Goal: Task Accomplishment & Management: Complete application form

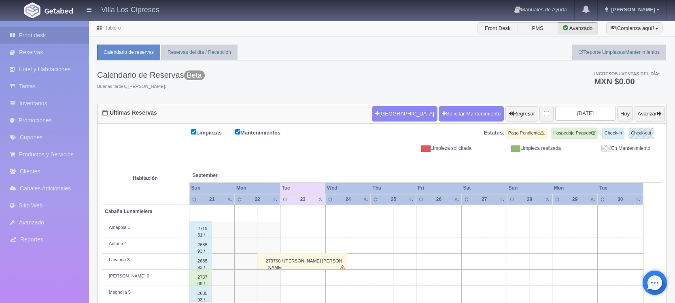
click at [57, 18] on picture at bounding box center [58, 9] width 32 height 19
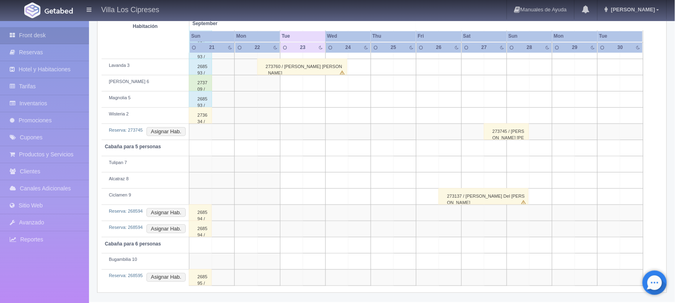
click at [57, 18] on picture at bounding box center [58, 9] width 32 height 19
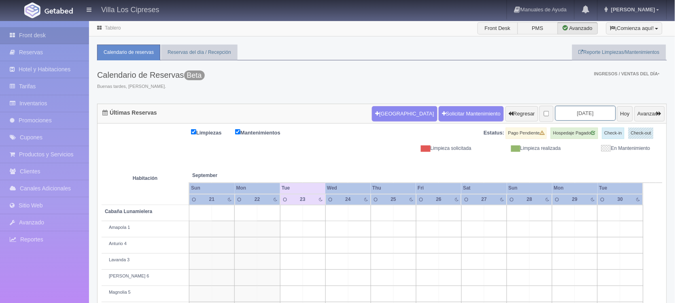
click at [569, 112] on input "2025-09-23" at bounding box center [585, 113] width 61 height 15
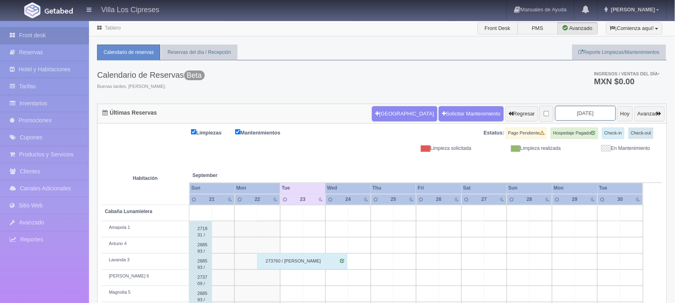
click at [573, 112] on input "2025-09-23" at bounding box center [585, 113] width 61 height 15
click at [587, 112] on input "[DATE]" at bounding box center [585, 113] width 61 height 15
click at [574, 113] on input "[DATE]" at bounding box center [585, 113] width 61 height 15
click at [573, 107] on input "[DATE]" at bounding box center [585, 113] width 61 height 15
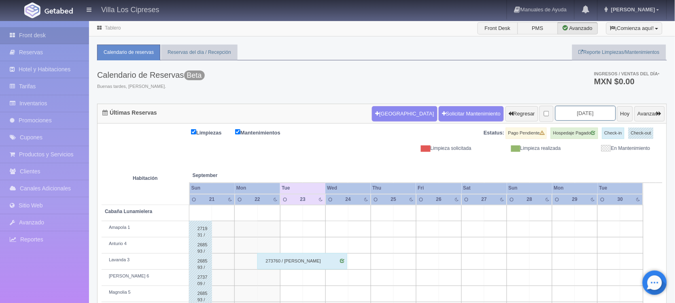
click at [575, 114] on input "[DATE]" at bounding box center [585, 113] width 61 height 15
click at [591, 116] on input "2025-12-23" at bounding box center [585, 113] width 61 height 15
type input "2025-12-29"
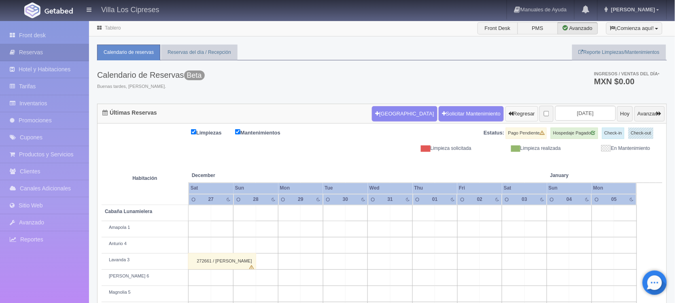
click at [508, 118] on button "Regresar" at bounding box center [521, 113] width 33 height 15
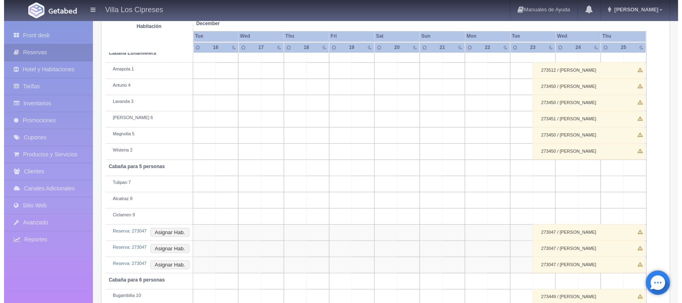
scroll to position [178, 0]
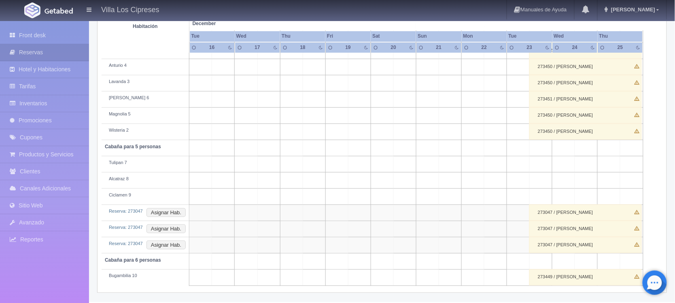
click at [347, 180] on td at bounding box center [336, 180] width 23 height 16
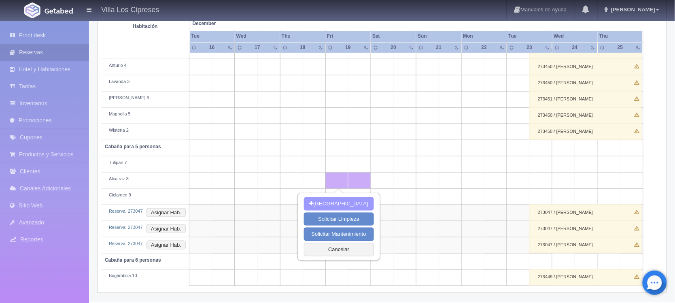
click at [358, 201] on button "[GEOGRAPHIC_DATA]" at bounding box center [339, 203] width 70 height 13
type input "19-12-2025"
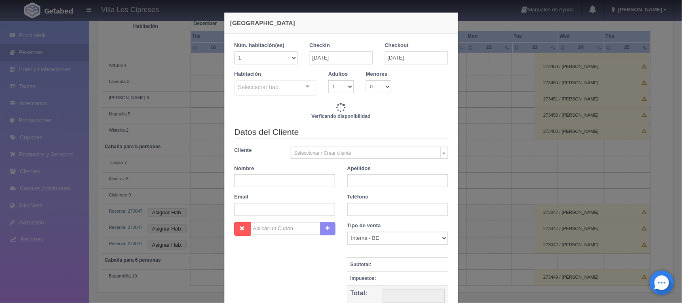
checkbox input "false"
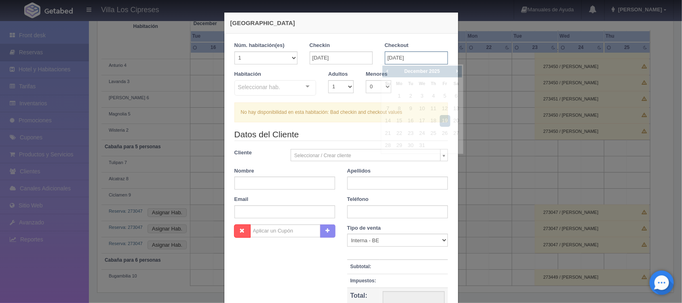
click at [389, 55] on input "19-12-2025" at bounding box center [416, 57] width 63 height 13
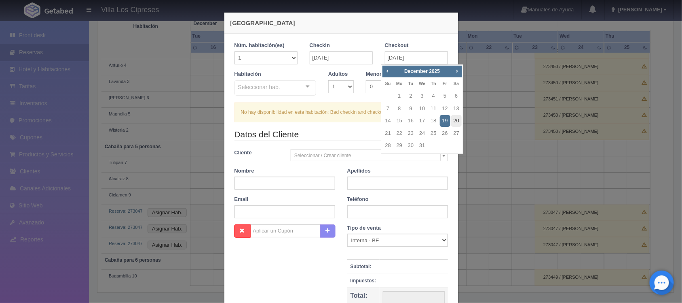
click at [457, 116] on link "20" at bounding box center [456, 121] width 11 height 12
type input "[DATE]"
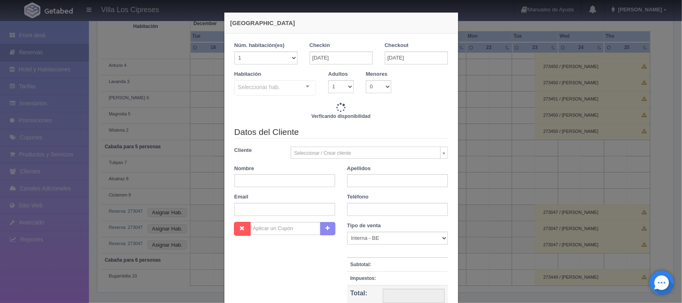
checkbox input "false"
type input "2400.00"
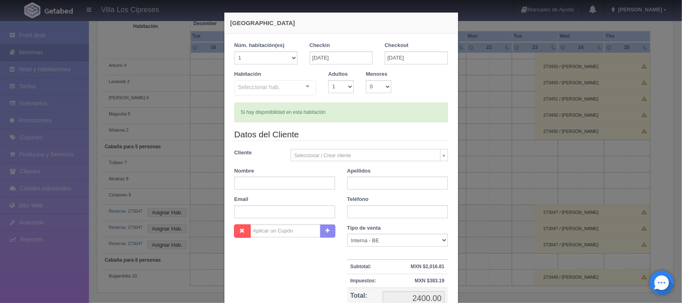
checkbox input "false"
click at [255, 62] on select "1 2 3 4 5 6 7 8 9 10 11 12 13 14 15 16 17 18 19 20" at bounding box center [266, 57] width 63 height 13
click at [235, 51] on select "1 2 3 4 5 6 7 8 9 10 11 12 13 14 15 16 17 18 19 20" at bounding box center [266, 57] width 63 height 13
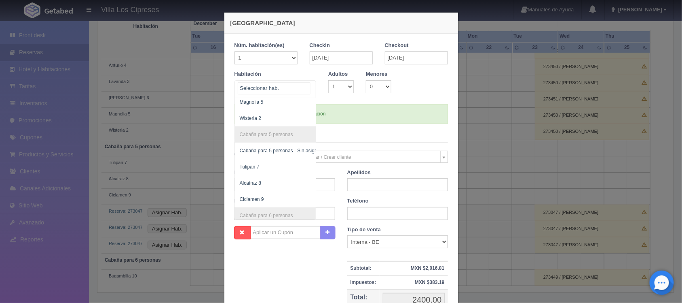
scroll to position [146, 0]
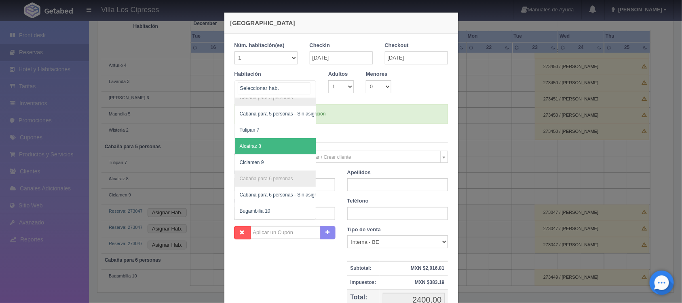
click at [281, 138] on span "Alcatraz 8" at bounding box center [281, 146] width 92 height 16
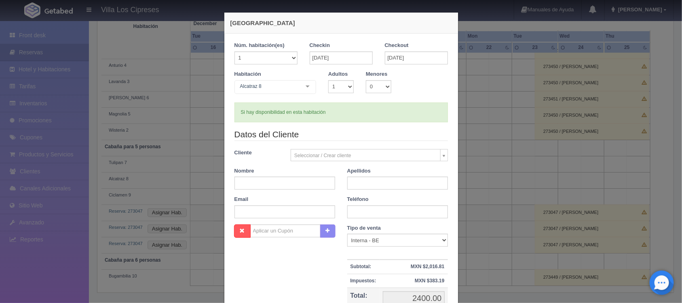
checkbox input "false"
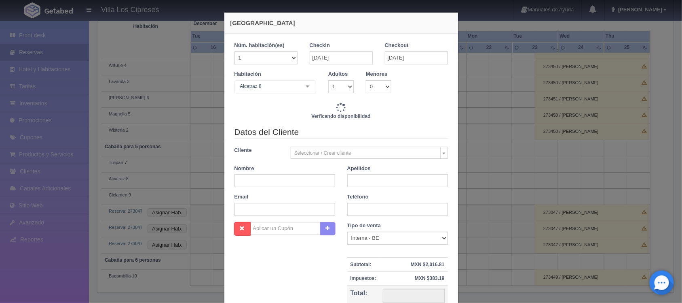
type input "2400.00"
checkbox input "false"
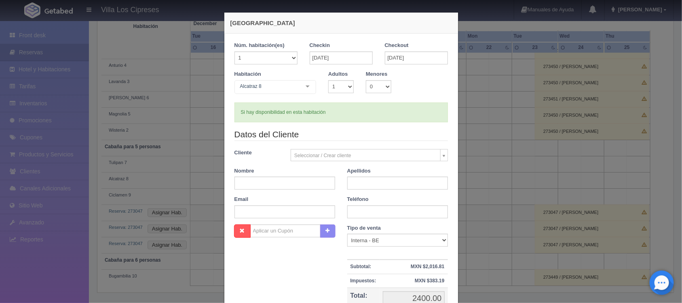
click at [326, 150] on body "Villa Los Cipreses Manuales de Ayuda Actualizaciones recientes Hugo Mi Perfil S…" at bounding box center [341, 71] width 682 height 459
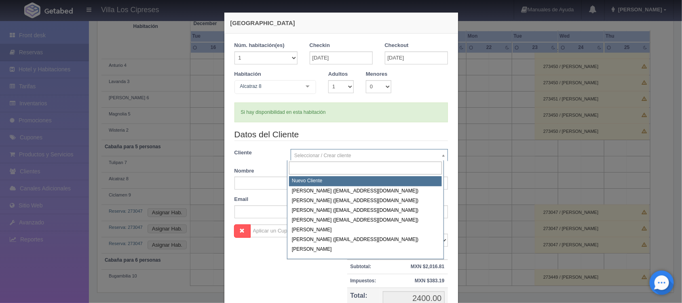
click at [309, 174] on input "text" at bounding box center [365, 167] width 153 height 13
click at [298, 166] on input "text" at bounding box center [365, 167] width 153 height 13
click at [301, 171] on input "text" at bounding box center [365, 167] width 153 height 13
click at [324, 170] on input "text" at bounding box center [365, 167] width 153 height 13
click at [253, 180] on body "Villa Los Cipreses Manuales de Ayuda Actualizaciones recientes Hugo Mi Perfil S…" at bounding box center [341, 71] width 682 height 459
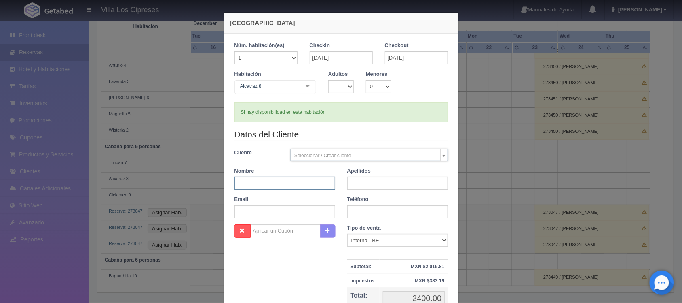
click at [247, 188] on input "text" at bounding box center [285, 182] width 101 height 13
type input "[PERSON_NAME]"
click at [365, 186] on input "text" at bounding box center [397, 182] width 101 height 13
type input "cliente [PERSON_NAME]"
click at [251, 215] on input "text" at bounding box center [285, 211] width 101 height 13
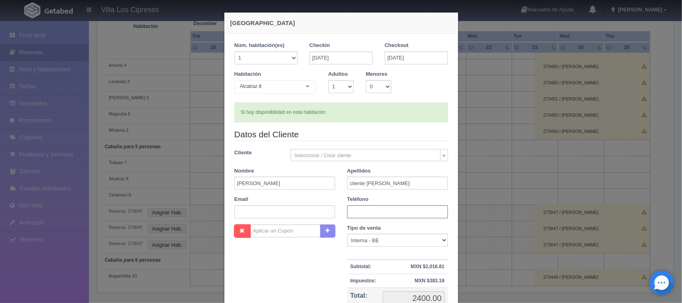
click at [359, 215] on input "text" at bounding box center [397, 211] width 101 height 13
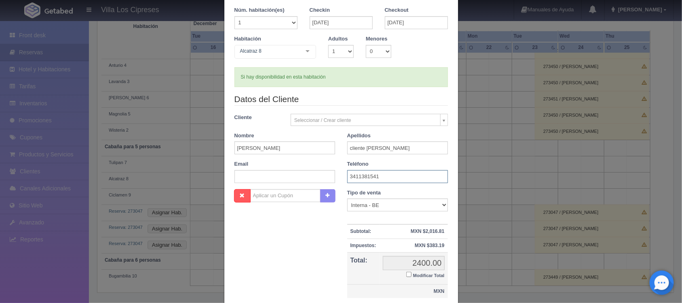
scroll to position [95, 0]
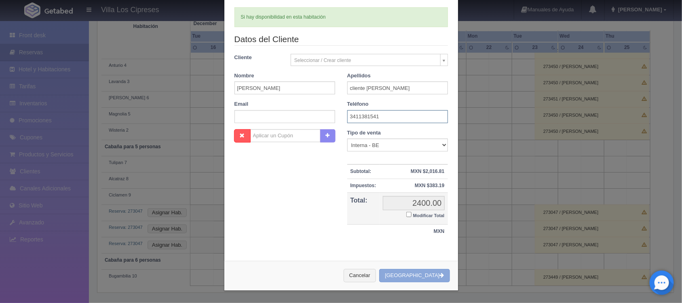
type input "3411381541"
click at [420, 270] on button "Crear Reserva" at bounding box center [414, 275] width 70 height 13
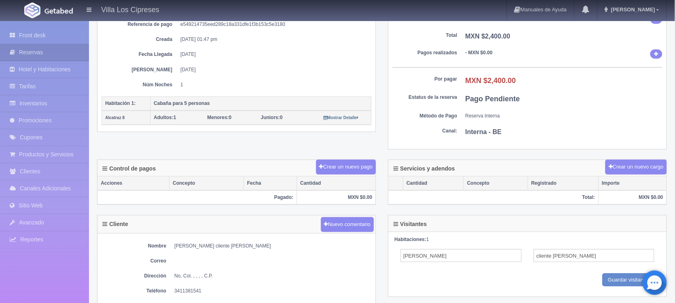
scroll to position [51, 0]
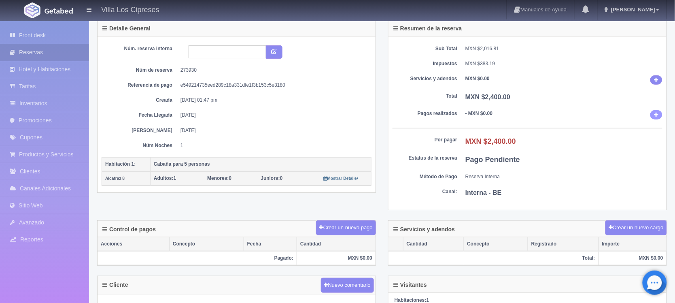
click at [655, 119] on link at bounding box center [656, 114] width 12 height 9
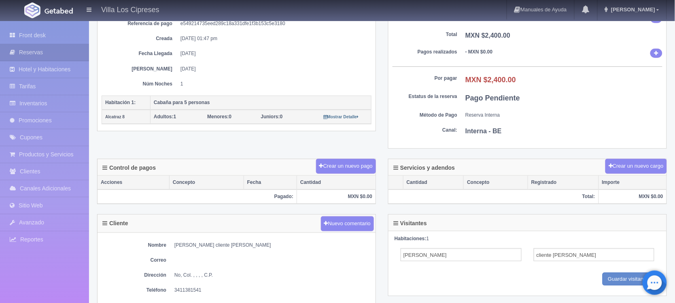
scroll to position [77, 0]
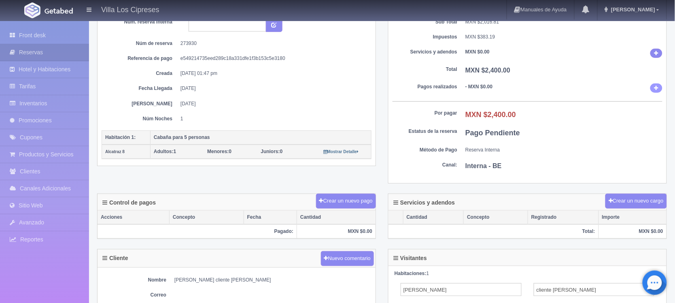
click at [655, 93] on link at bounding box center [656, 87] width 12 height 9
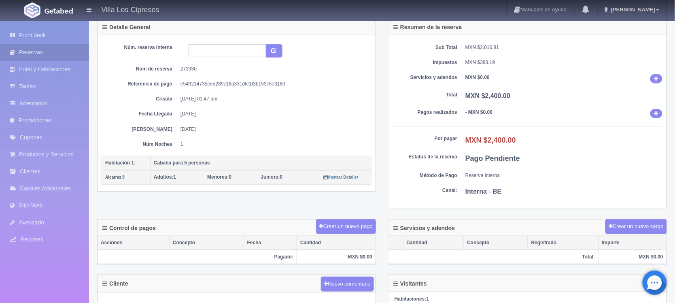
scroll to position [27, 0]
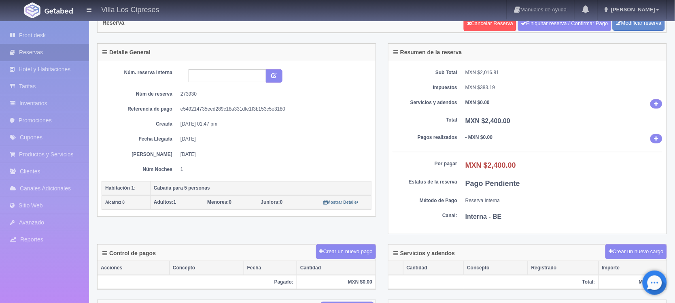
click at [491, 140] on b "- MXN $0.00" at bounding box center [478, 137] width 27 height 6
click at [482, 135] on b "- MXN $0.00" at bounding box center [478, 137] width 27 height 6
click at [477, 142] on dd "- MXN $0.00" at bounding box center [563, 138] width 197 height 9
click at [651, 143] on link at bounding box center [656, 138] width 12 height 9
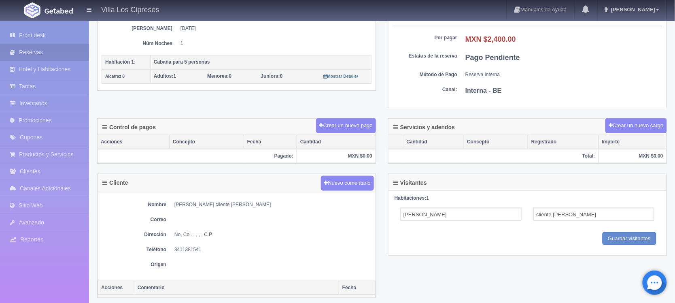
scroll to position [229, 0]
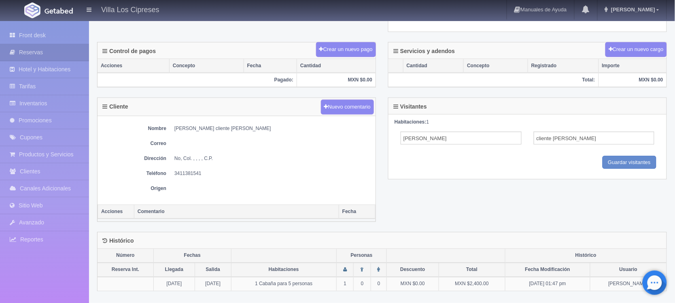
click at [419, 82] on th "Total:" at bounding box center [493, 80] width 210 height 14
click at [571, 80] on th "Total:" at bounding box center [493, 80] width 210 height 14
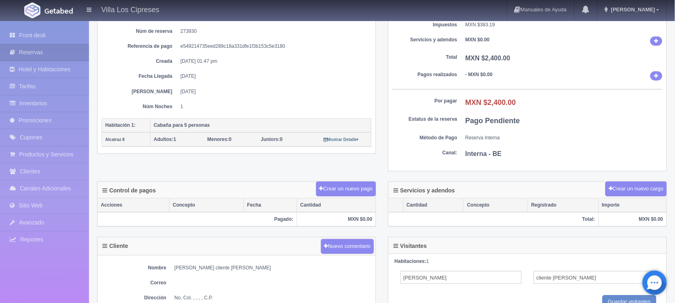
scroll to position [77, 0]
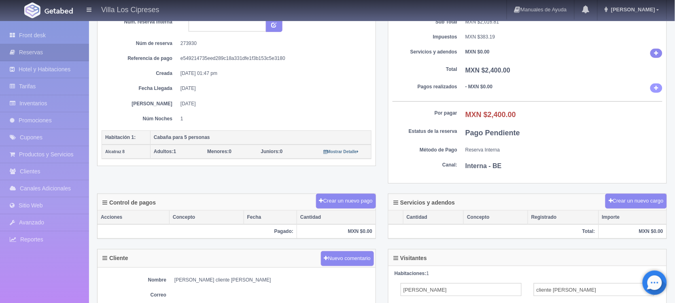
click at [657, 88] on icon at bounding box center [656, 87] width 4 height 5
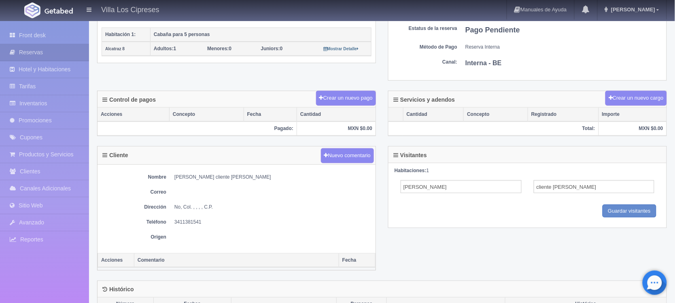
scroll to position [229, 0]
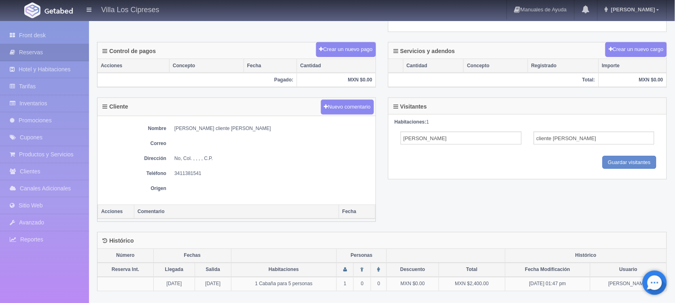
click at [575, 82] on th "Total:" at bounding box center [493, 80] width 210 height 14
click at [587, 86] on th "Total:" at bounding box center [493, 80] width 210 height 14
click at [586, 85] on th "Total:" at bounding box center [493, 80] width 210 height 14
click at [583, 82] on th "Total:" at bounding box center [493, 80] width 210 height 14
click at [655, 81] on th "MXN $0.00" at bounding box center [632, 80] width 68 height 14
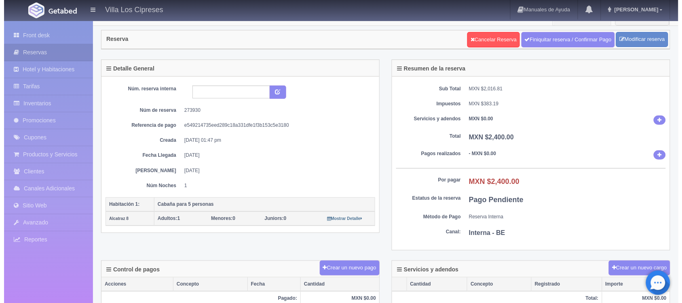
scroll to position [0, 0]
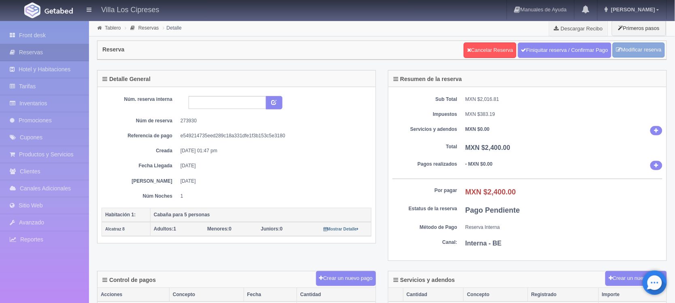
click at [627, 53] on link "Modificar reserva" at bounding box center [638, 49] width 52 height 15
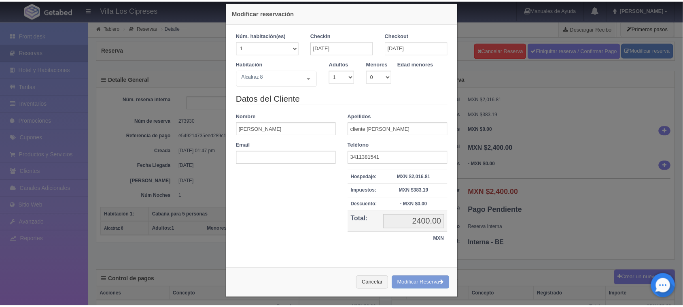
scroll to position [15, 0]
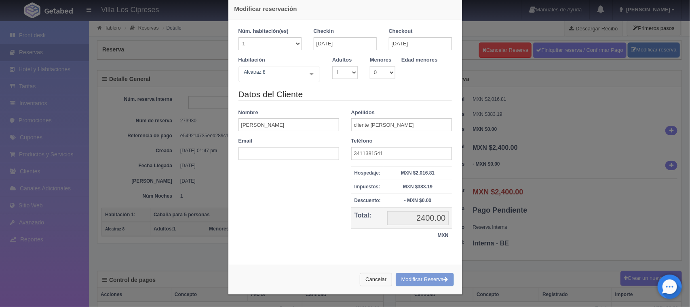
click at [364, 280] on button "Cancelar" at bounding box center [376, 279] width 32 height 13
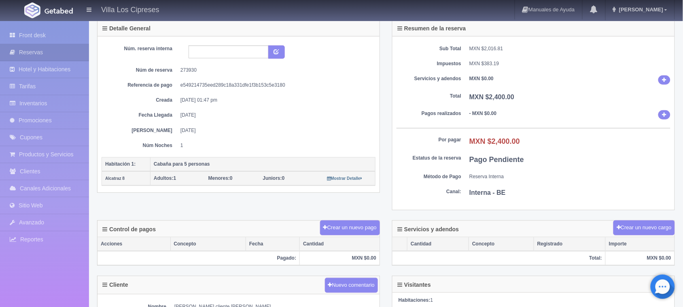
scroll to position [0, 0]
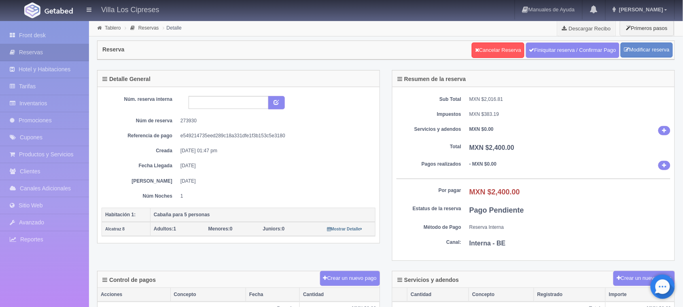
click at [457, 166] on dt "Pagos realizados" at bounding box center [428, 164] width 65 height 7
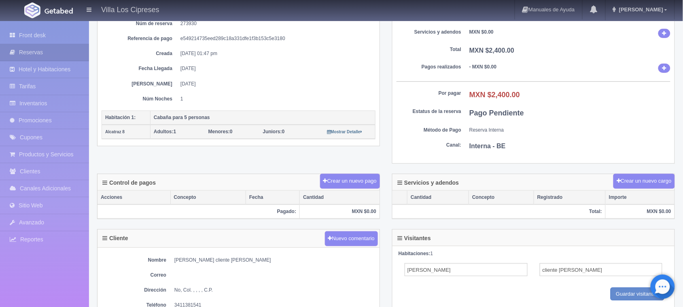
scroll to position [152, 0]
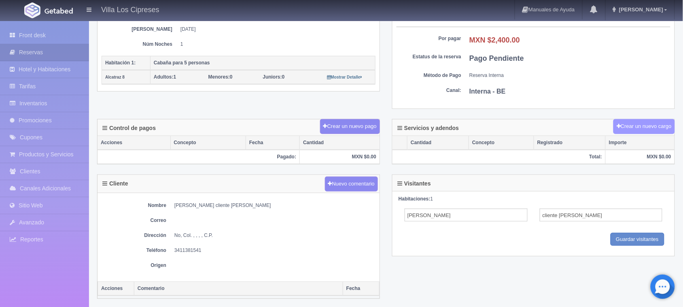
click at [629, 127] on button "Crear un nuevo cargo" at bounding box center [643, 126] width 61 height 15
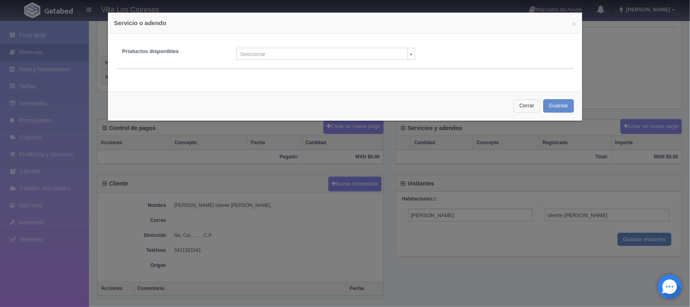
click at [528, 104] on button "Cerrar" at bounding box center [527, 105] width 26 height 13
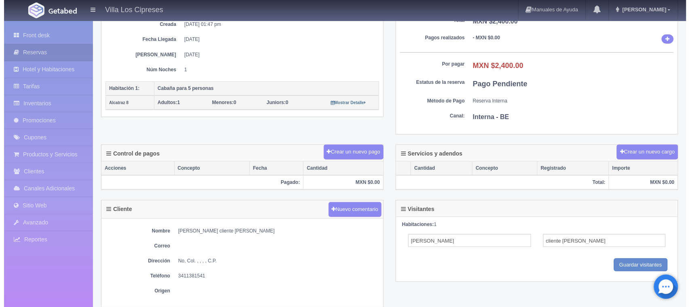
scroll to position [124, 0]
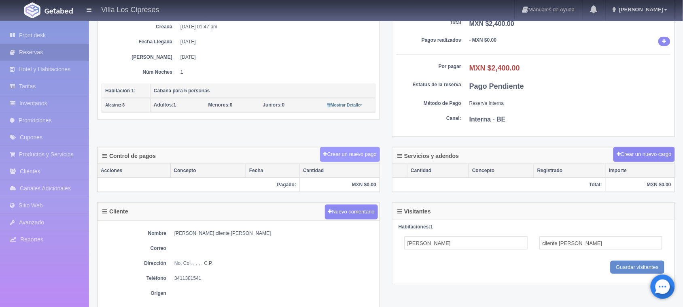
click at [347, 156] on button "Crear un nuevo pago" at bounding box center [350, 154] width 60 height 15
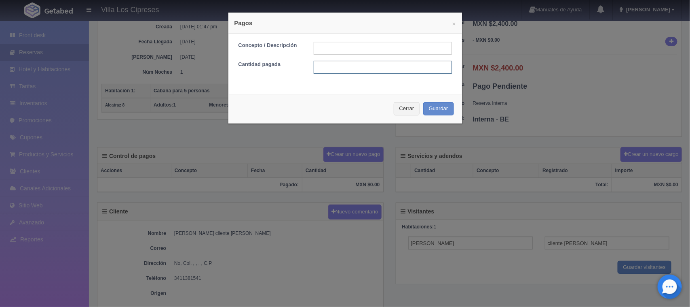
click at [332, 73] on input "text" at bounding box center [383, 67] width 138 height 13
type input "1000.00"
click at [428, 110] on button "Guardar" at bounding box center [438, 108] width 31 height 13
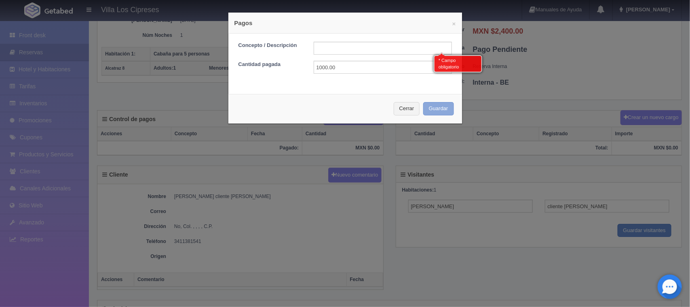
scroll to position [166, 0]
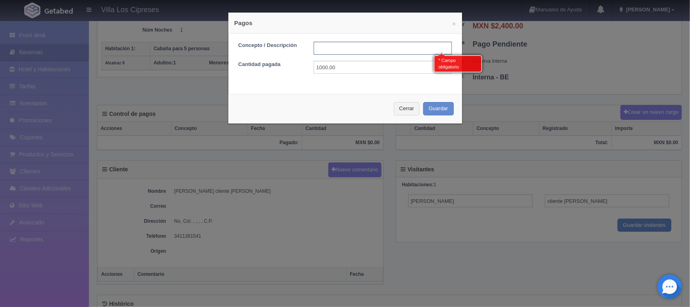
click at [327, 49] on input "text" at bounding box center [383, 48] width 138 height 13
type input "Anticipo cuenta rosa"
click at [427, 106] on button "Guardar" at bounding box center [438, 108] width 31 height 13
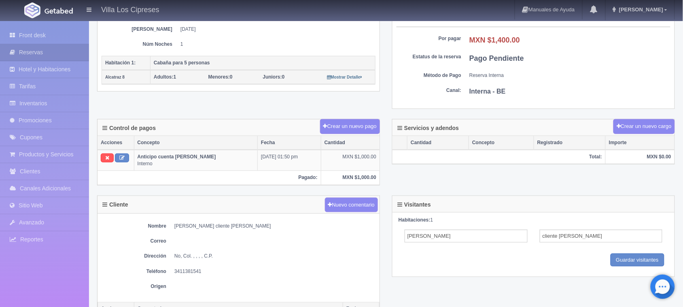
scroll to position [246, 0]
